Goal: Task Accomplishment & Management: Complete application form

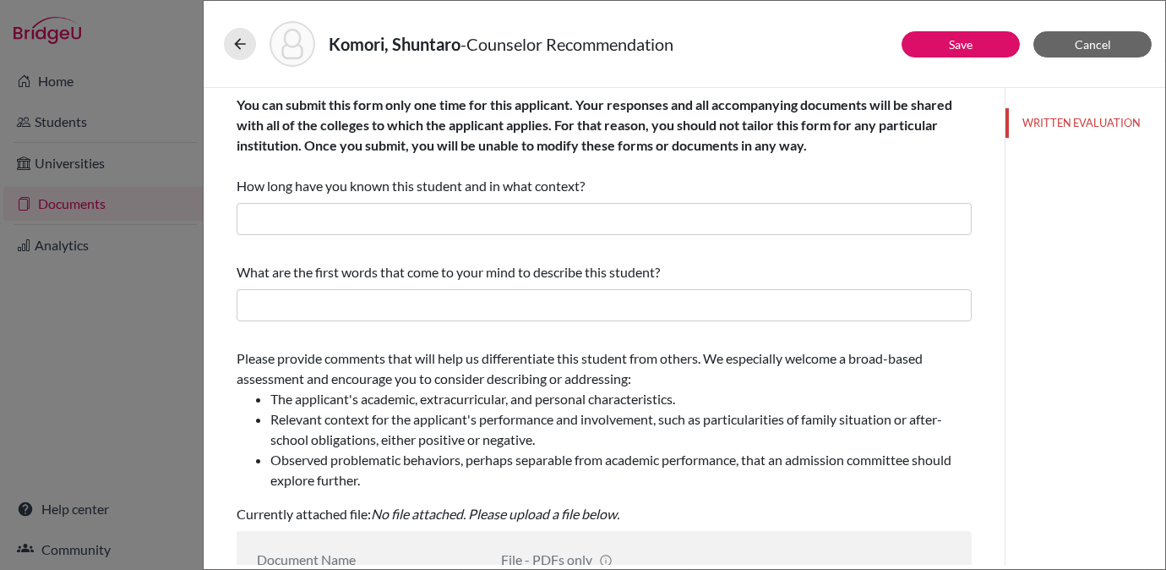
scroll to position [371, 0]
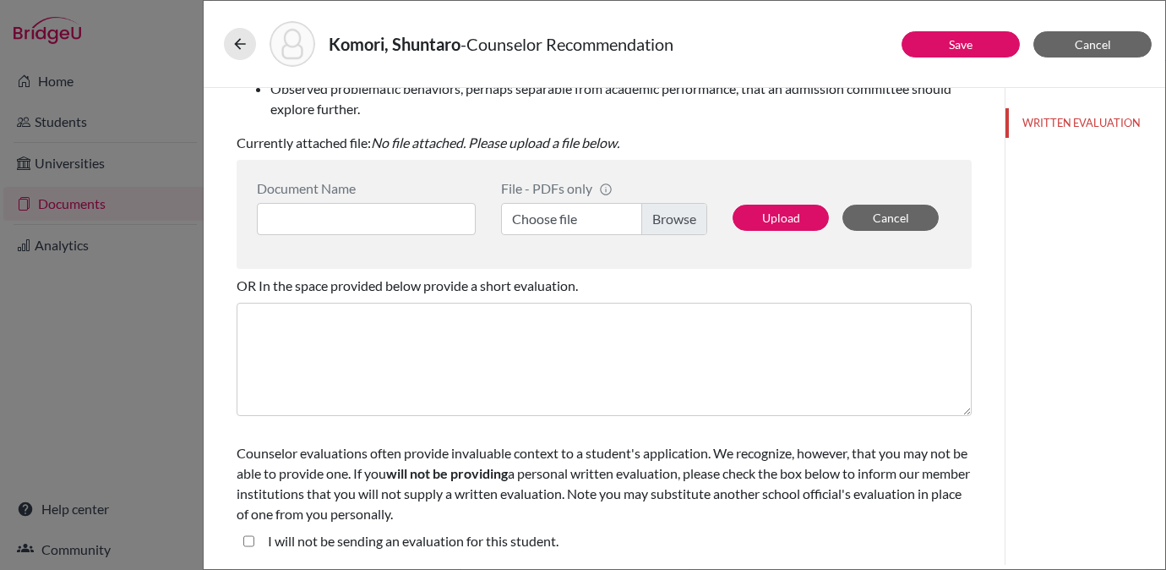
click at [154, 68] on div "[PERSON_NAME], Shuntaro - Counselor Recommendation Save Cancel You can submit t…" at bounding box center [583, 285] width 1166 height 570
click at [247, 46] on icon at bounding box center [240, 43] width 17 height 17
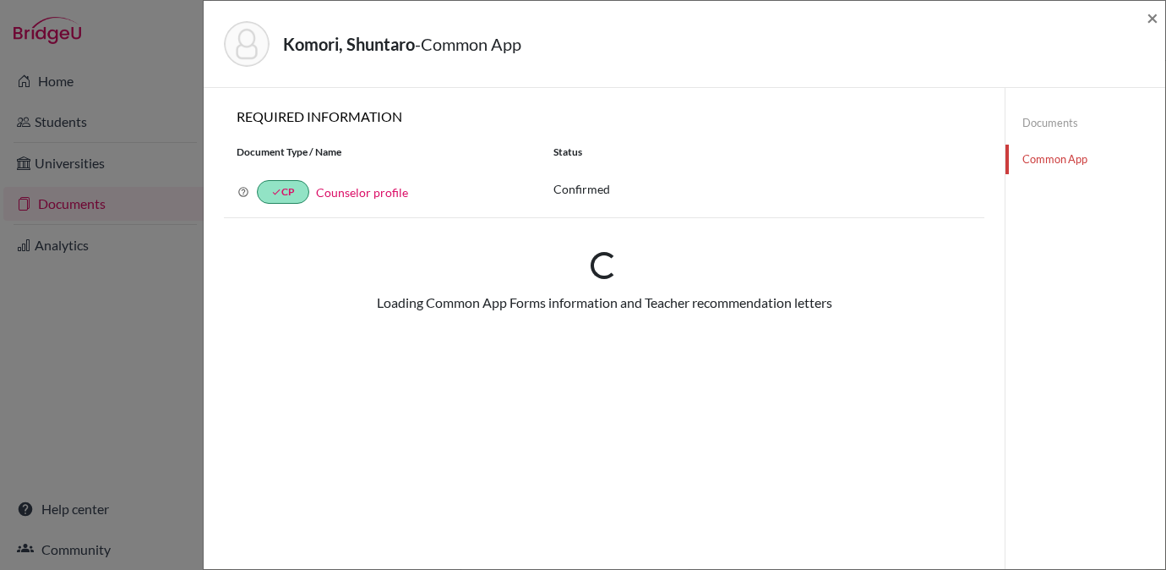
click at [46, 35] on div "Komori, Shuntaro - Common App × × REQUIRED INFORMATION Document Type / Name Sta…" at bounding box center [583, 285] width 1166 height 570
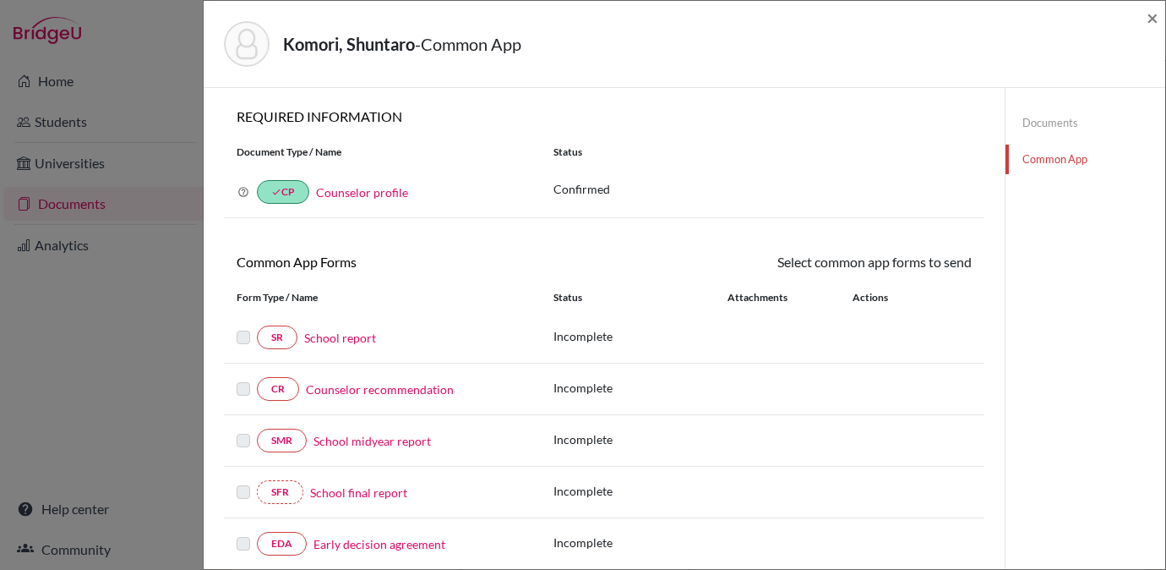
click at [95, 51] on div "Komori, Shuntaro - Common App × × REQUIRED INFORMATION Document Type / Name Sta…" at bounding box center [583, 285] width 1166 height 570
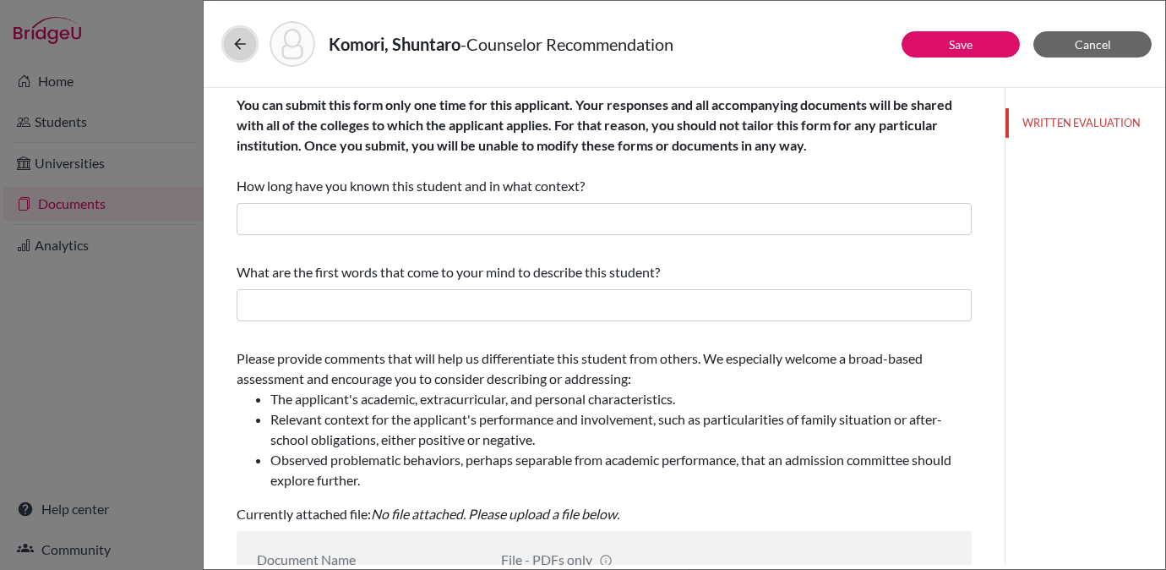
click at [243, 43] on icon at bounding box center [240, 43] width 17 height 17
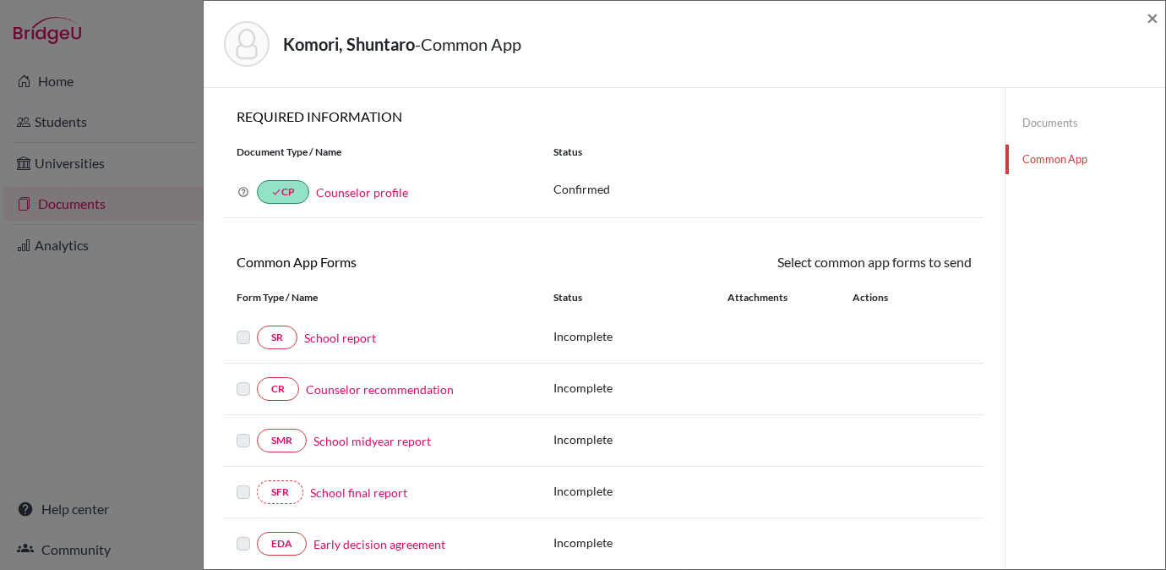
click at [54, 26] on div "Komori, Shuntaro - Common App × × REQUIRED INFORMATION Document Type / Name Sta…" at bounding box center [583, 285] width 1166 height 570
click at [1147, 18] on span "×" at bounding box center [1153, 17] width 12 height 25
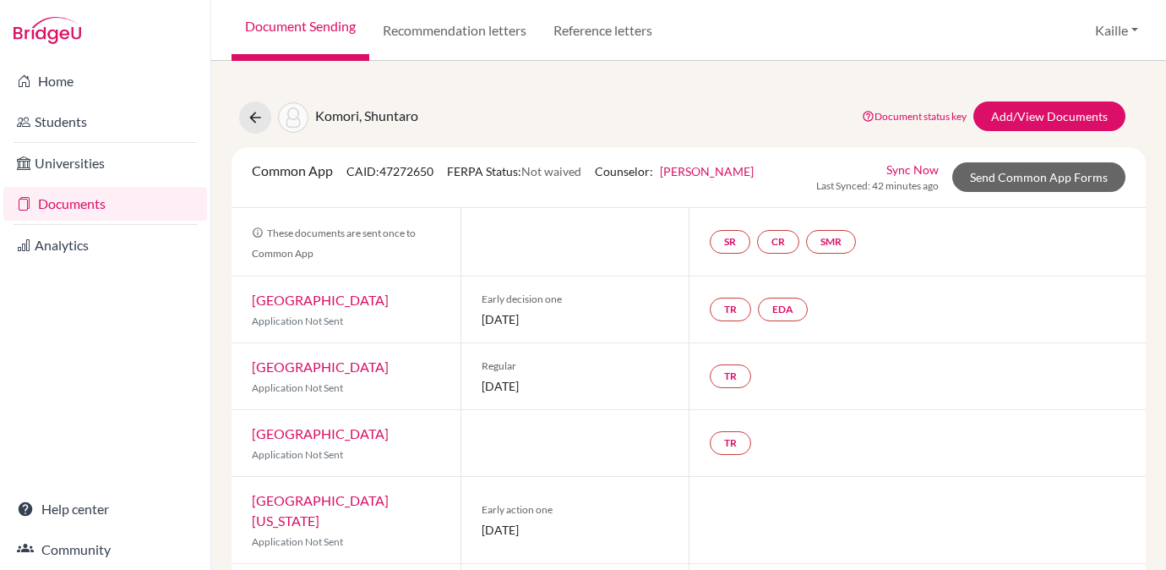
click at [66, 25] on img at bounding box center [48, 30] width 68 height 27
click at [68, 81] on link "Home" at bounding box center [105, 81] width 204 height 34
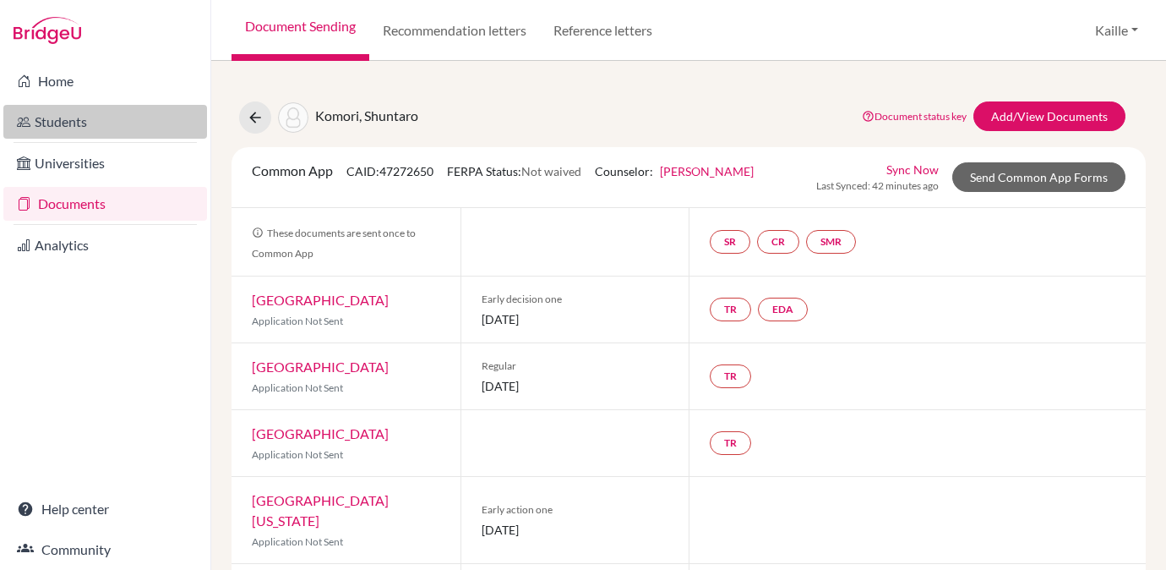
click at [124, 105] on link "Students" at bounding box center [105, 122] width 204 height 34
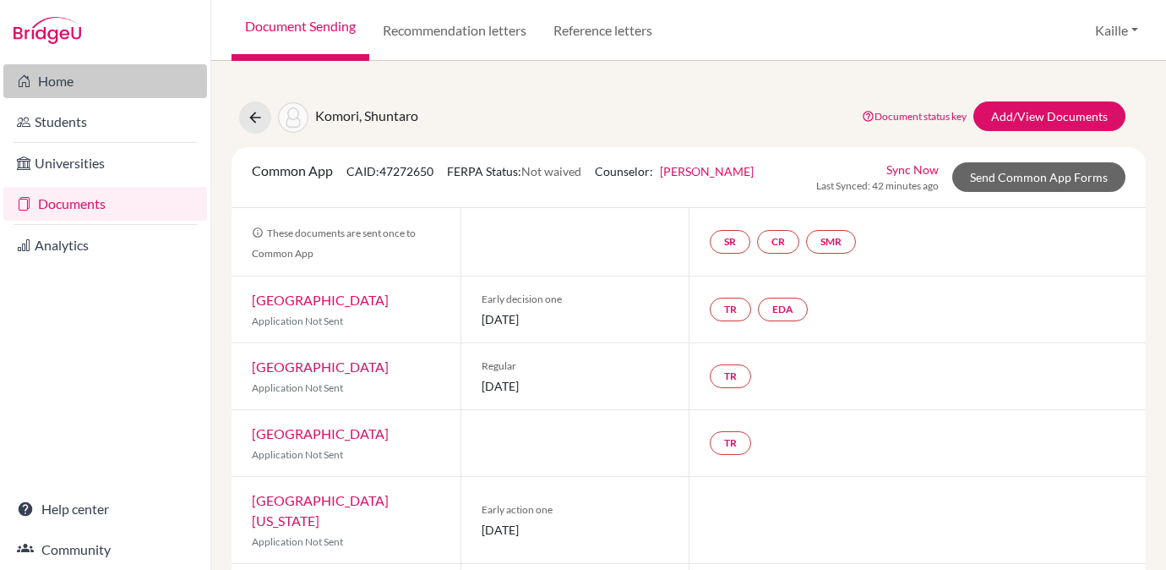
click at [105, 80] on link "Home" at bounding box center [105, 81] width 204 height 34
